Goal: Transaction & Acquisition: Purchase product/service

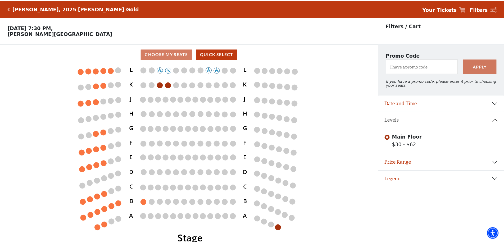
scroll to position [13, 0]
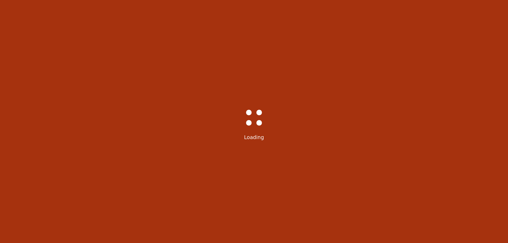
select select "6501"
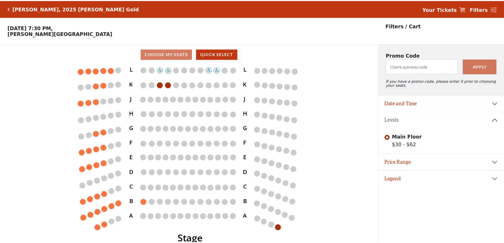
scroll to position [13, 0]
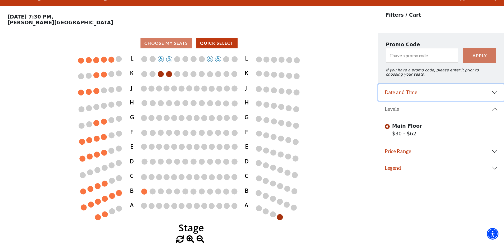
click at [495, 95] on button "Date and Time" at bounding box center [441, 92] width 126 height 16
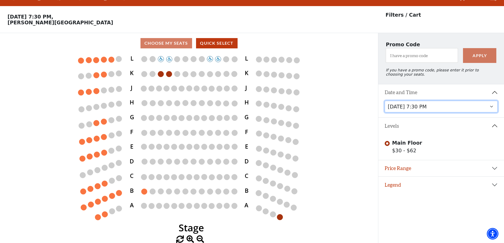
click at [491, 107] on select "Wednesday, October 1 at 7:30 PM Thursday, October 2 at 7:30 PM" at bounding box center [441, 107] width 113 height 12
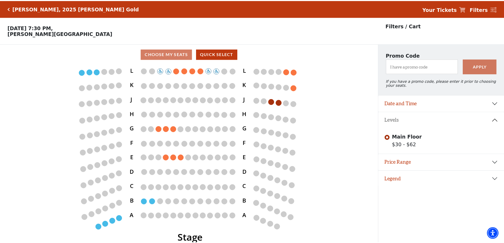
scroll to position [13, 0]
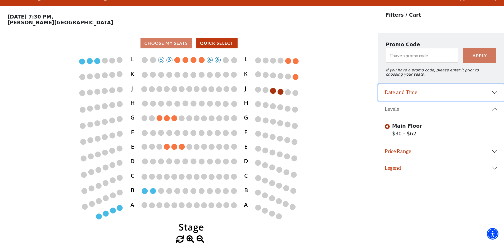
click at [494, 94] on button "Date and Time" at bounding box center [441, 92] width 126 height 16
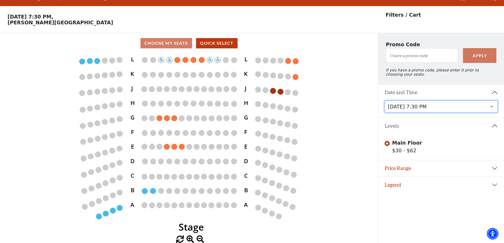
click at [491, 109] on select "Wednesday, October 1 at 7:30 PM Thursday, October 2 at 7:30 PM" at bounding box center [441, 107] width 113 height 12
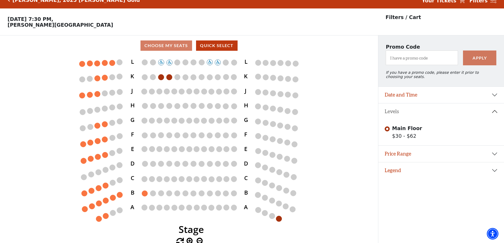
scroll to position [13, 0]
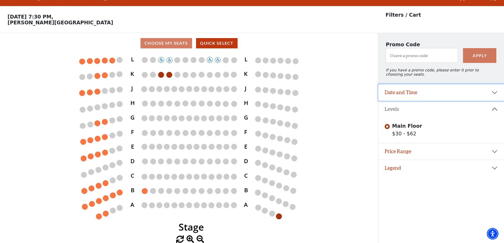
click at [496, 93] on button "Date and Time" at bounding box center [441, 92] width 126 height 16
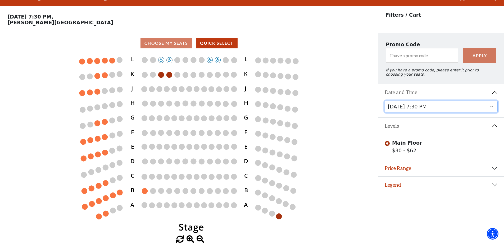
click at [493, 109] on select "Wednesday, October 1 at 7:30 PM Thursday, October 2 at 7:30 PM" at bounding box center [441, 107] width 113 height 12
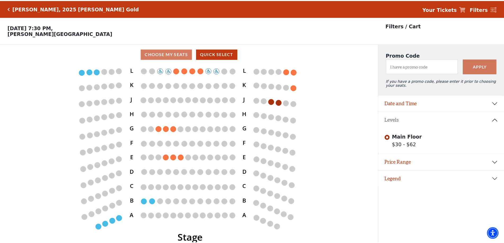
scroll to position [13, 0]
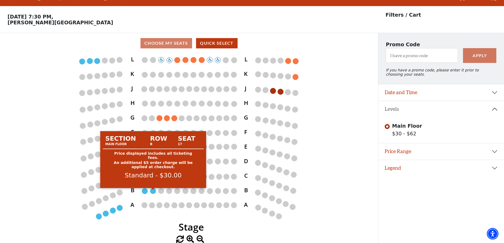
click at [152, 191] on circle at bounding box center [153, 191] width 6 height 6
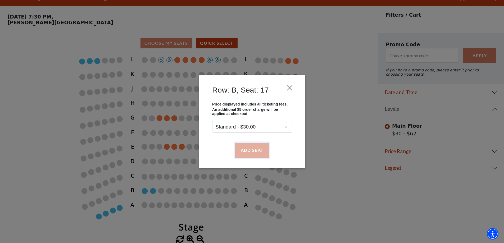
click at [250, 149] on button "Add Seat" at bounding box center [252, 150] width 34 height 15
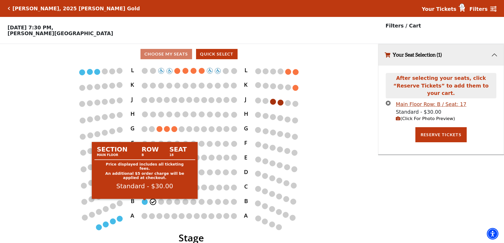
click at [144, 204] on circle at bounding box center [145, 202] width 6 height 6
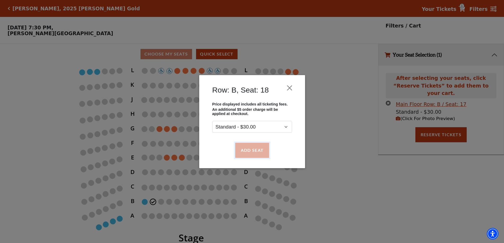
click at [250, 145] on button "Add Seat" at bounding box center [252, 150] width 34 height 15
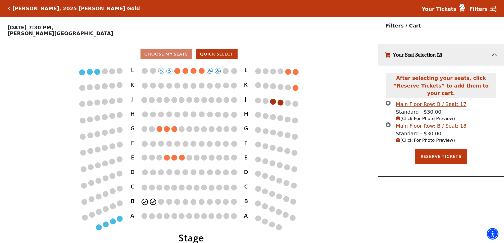
click at [464, 8] on span "2" at bounding box center [461, 5] width 5 height 5
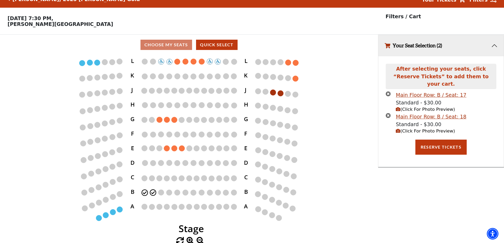
scroll to position [13, 0]
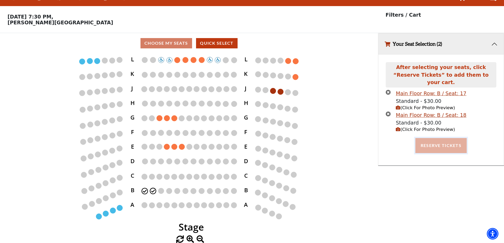
click at [436, 138] on button "Reserve Tickets" at bounding box center [440, 145] width 51 height 15
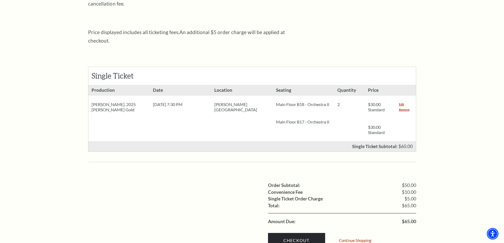
scroll to position [238, 0]
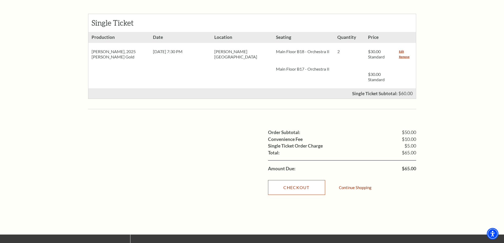
click at [293, 181] on link "Checkout" at bounding box center [296, 187] width 57 height 15
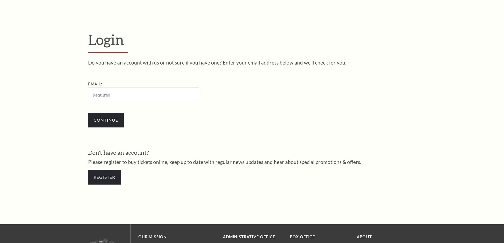
scroll to position [177, 0]
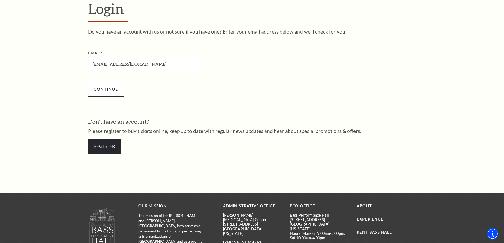
type input "youngha.ryu@gmail.com"
click at [109, 88] on input "Continue" at bounding box center [106, 89] width 36 height 15
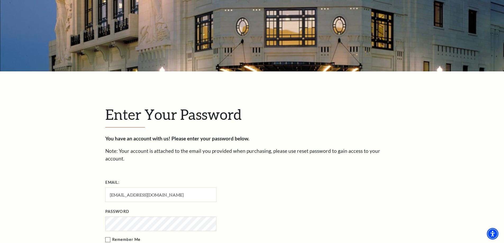
scroll to position [129, 0]
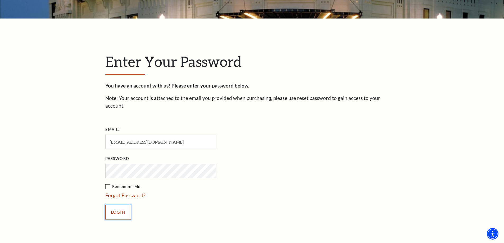
click at [113, 206] on input "Login" at bounding box center [118, 212] width 26 height 15
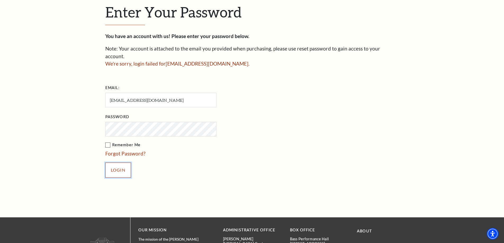
click at [125, 163] on input "Login" at bounding box center [118, 170] width 26 height 15
click at [124, 163] on input "Login" at bounding box center [118, 170] width 26 height 15
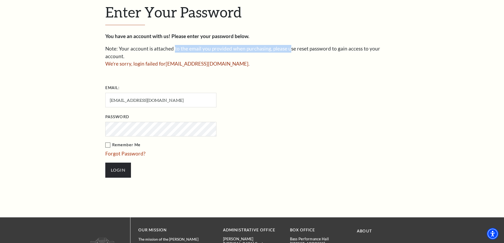
drag, startPoint x: 173, startPoint y: 48, endPoint x: 286, endPoint y: 48, distance: 113.2
click at [286, 48] on p "Note: Your account is attached to the email you provided when purchasing, pleas…" at bounding box center [252, 52] width 294 height 15
drag, startPoint x: 267, startPoint y: 47, endPoint x: 341, endPoint y: 47, distance: 74.3
click at [341, 47] on p "Note: Your account is attached to the email you provided when purchasing, pleas…" at bounding box center [252, 52] width 294 height 15
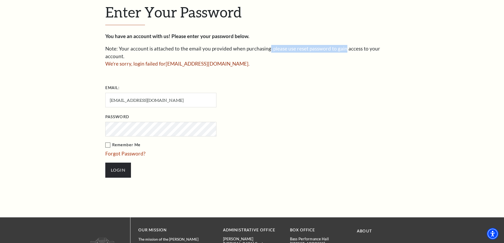
click at [341, 47] on p "Note: Your account is attached to the email you provided when purchasing, pleas…" at bounding box center [252, 52] width 294 height 15
drag, startPoint x: 312, startPoint y: 47, endPoint x: 351, endPoint y: 48, distance: 38.9
click at [351, 48] on p "Note: Your account is attached to the email you provided when purchasing, pleas…" at bounding box center [252, 52] width 294 height 15
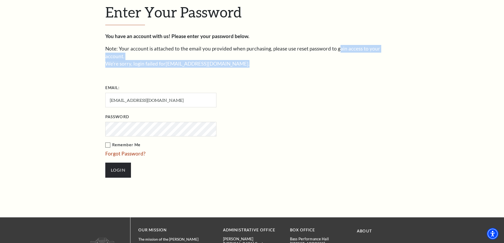
drag, startPoint x: 335, startPoint y: 47, endPoint x: 352, endPoint y: 53, distance: 17.7
click at [352, 53] on div "You have an account with us! Please enter your password below. Note: Your accou…" at bounding box center [252, 108] width 294 height 151
click at [352, 60] on p "We're sorry, login failed for youngha.ryu@gmail.com ." at bounding box center [252, 64] width 294 height 8
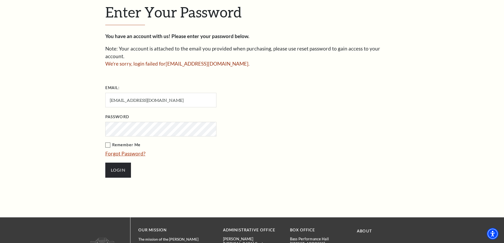
click at [137, 151] on link "Forgot Password?" at bounding box center [125, 154] width 40 height 6
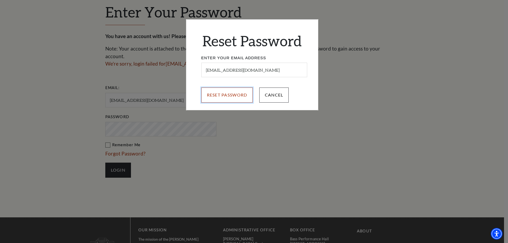
click at [239, 97] on input "Reset Password" at bounding box center [227, 95] width 52 height 15
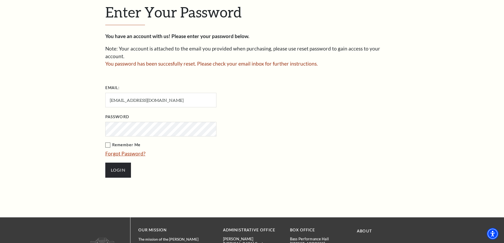
click at [140, 151] on link "Forgot Password?" at bounding box center [125, 154] width 40 height 6
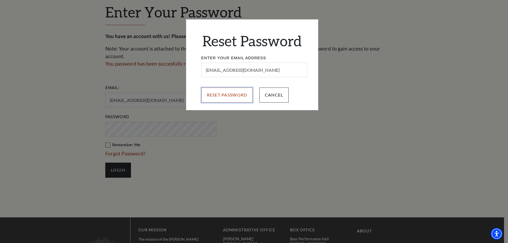
click at [220, 97] on input "Reset Password" at bounding box center [227, 95] width 52 height 15
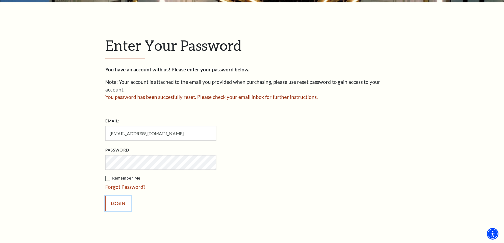
click at [125, 201] on input "Login" at bounding box center [118, 203] width 26 height 15
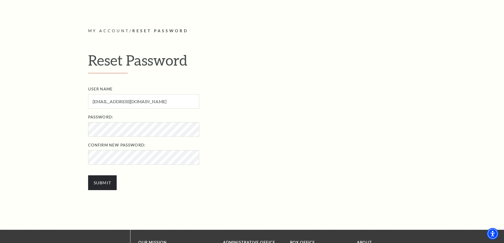
scroll to position [159, 0]
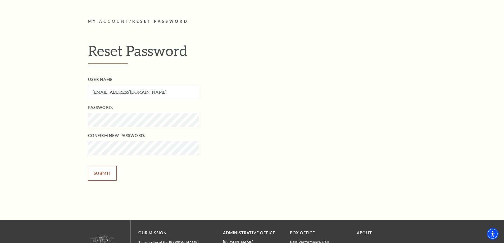
click at [111, 171] on input "Submit" at bounding box center [102, 173] width 29 height 15
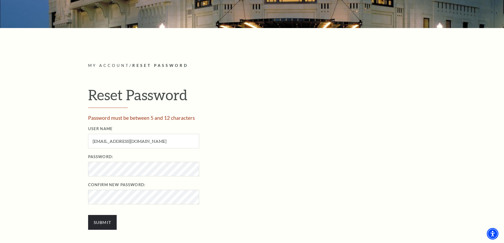
scroll to position [132, 0]
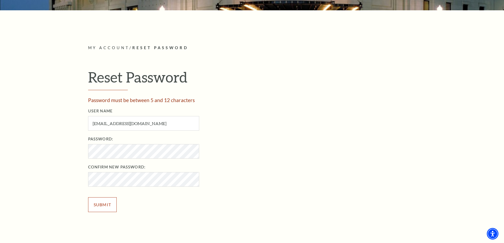
click at [107, 203] on input "Submit" at bounding box center [102, 204] width 29 height 15
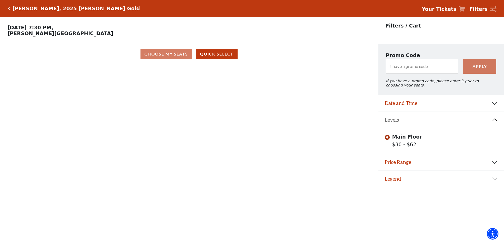
click at [449, 9] on strong "Your Tickets" at bounding box center [439, 9] width 35 height 6
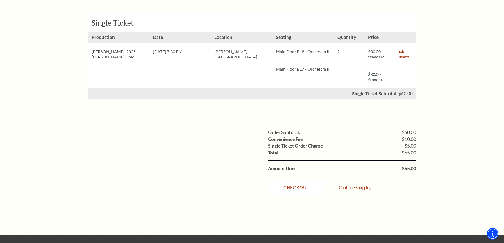
click at [302, 180] on link "Checkout" at bounding box center [296, 187] width 57 height 15
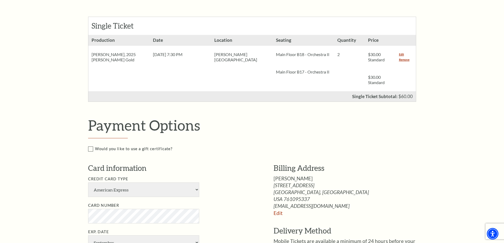
scroll to position [212, 0]
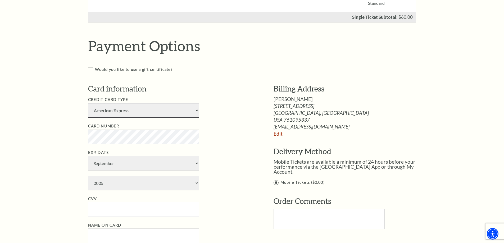
click at [194, 111] on select "American Express Visa Master Card Discover" at bounding box center [143, 110] width 111 height 15
select select "24"
click at [88, 103] on select "American Express Visa Master Card Discover" at bounding box center [143, 110] width 111 height 15
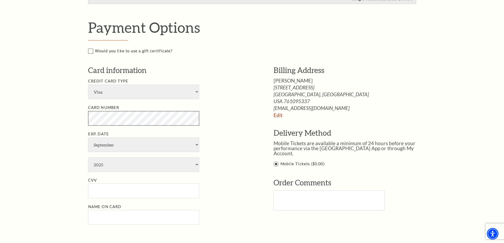
scroll to position [238, 0]
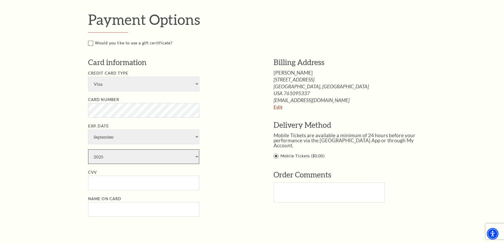
click at [194, 156] on select "2025 2026 2027 2028 2029 2030 2031 2032 2033 2034" at bounding box center [143, 156] width 111 height 15
select select "2028"
click at [88, 149] on select "2025 2026 2027 2028 2029 2030 2031 2032 2033 2034" at bounding box center [143, 156] width 111 height 15
click at [158, 185] on input "CVV" at bounding box center [143, 183] width 111 height 15
type input "600"
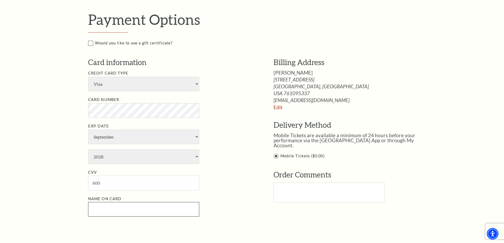
click at [148, 209] on input "Name on Card" at bounding box center [143, 209] width 111 height 15
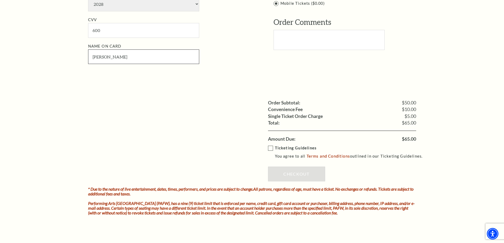
scroll to position [397, 0]
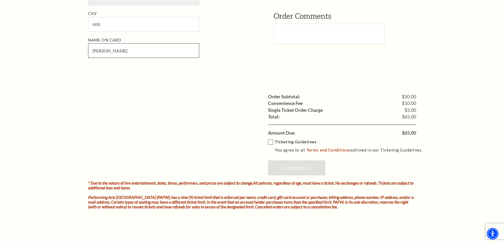
type input "Youngha Ryu"
click at [271, 142] on label "Ticketing Guidelines You agree to all Terms and Conditions outlined in our Tick…" at bounding box center [348, 146] width 160 height 15
click at [0, 0] on input "Ticketing Guidelines You agree to all Terms and Conditions outlined in our Tick…" at bounding box center [0, 0] width 0 height 0
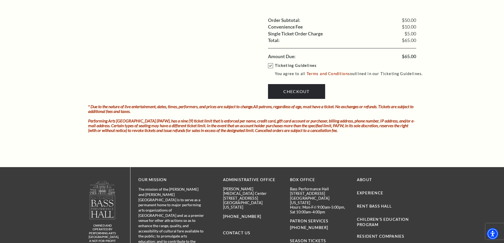
scroll to position [476, 0]
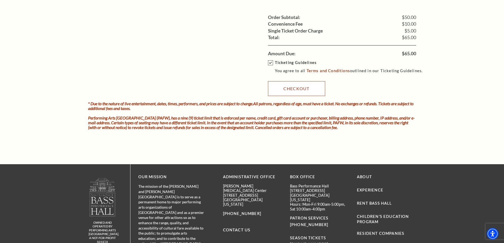
click at [307, 92] on link "Checkout" at bounding box center [296, 88] width 57 height 15
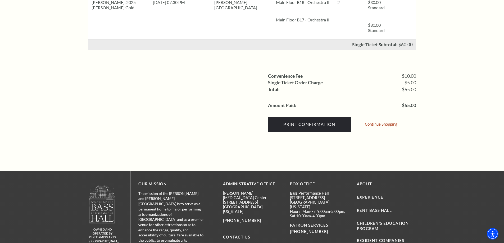
scroll to position [106, 0]
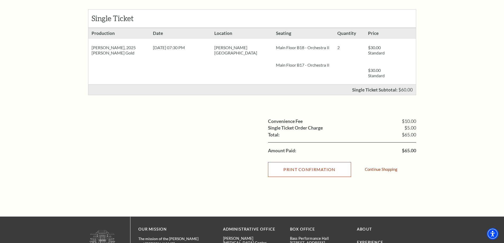
click at [336, 172] on input "Print Confirmation" at bounding box center [309, 169] width 83 height 15
